Goal: Information Seeking & Learning: Understand process/instructions

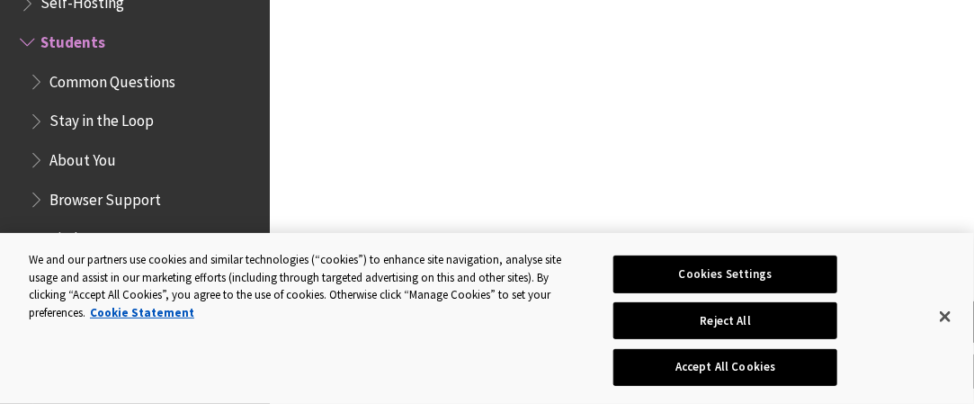
scroll to position [629, 0]
click at [798, 360] on button "Accept All Cookies" at bounding box center [725, 367] width 224 height 38
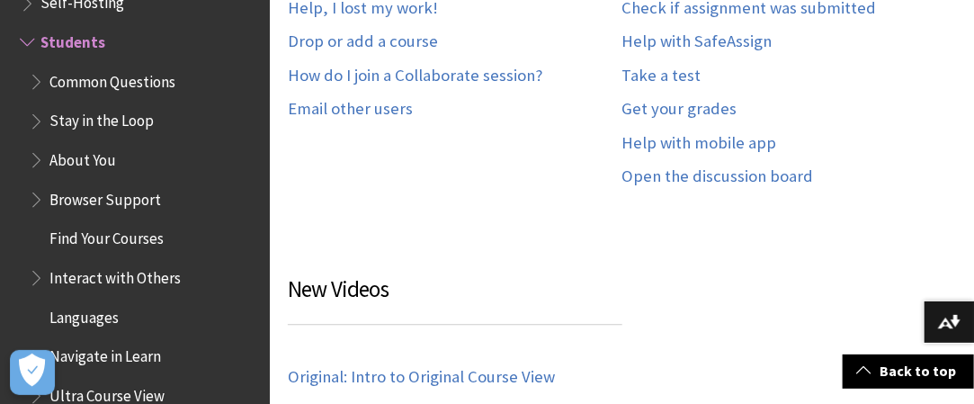
scroll to position [1169, 0]
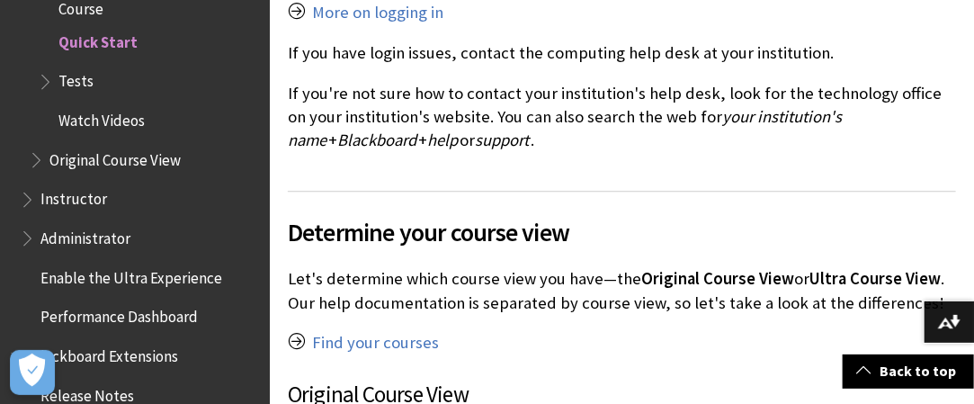
scroll to position [1708, 0]
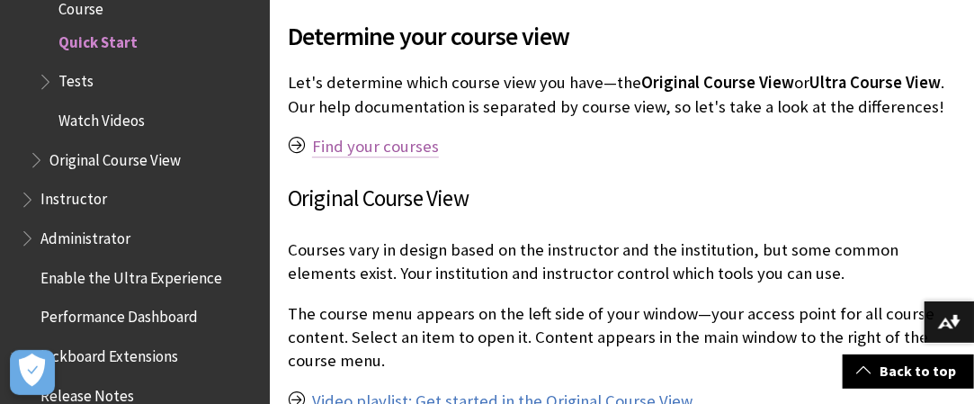
click at [374, 157] on link "Find your courses" at bounding box center [375, 147] width 127 height 22
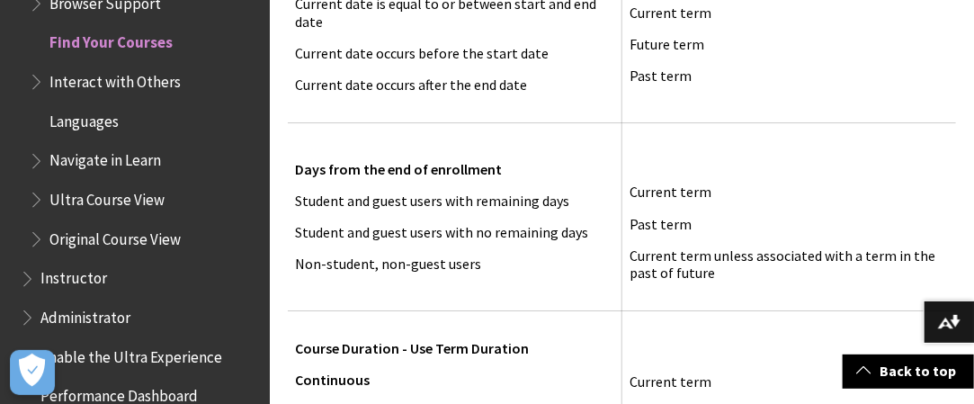
scroll to position [2158, 0]
